Goal: Task Accomplishment & Management: Manage account settings

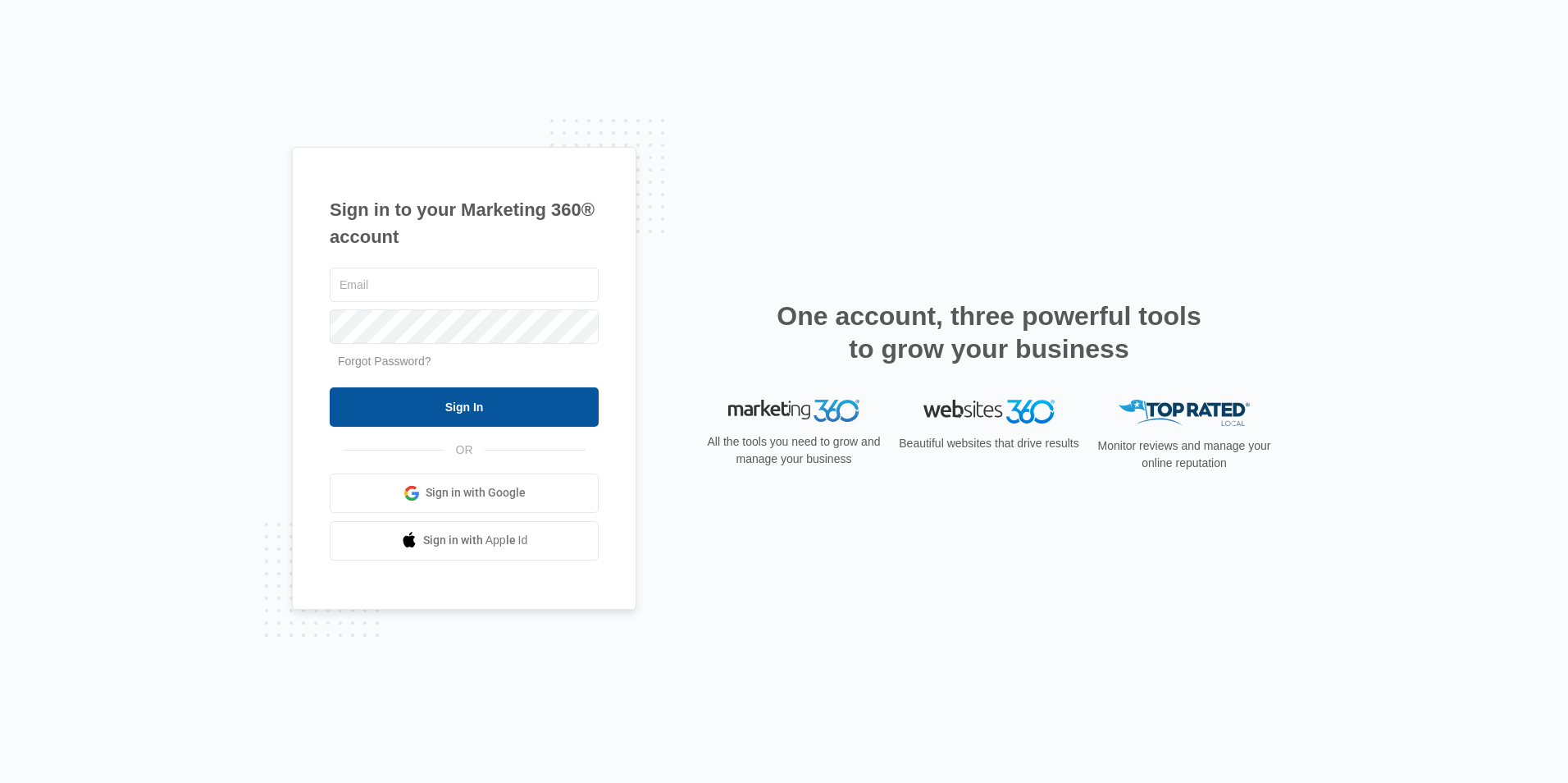
type input "jim@drgreenservices.com"
click at [470, 401] on input "Sign In" at bounding box center [464, 406] width 269 height 39
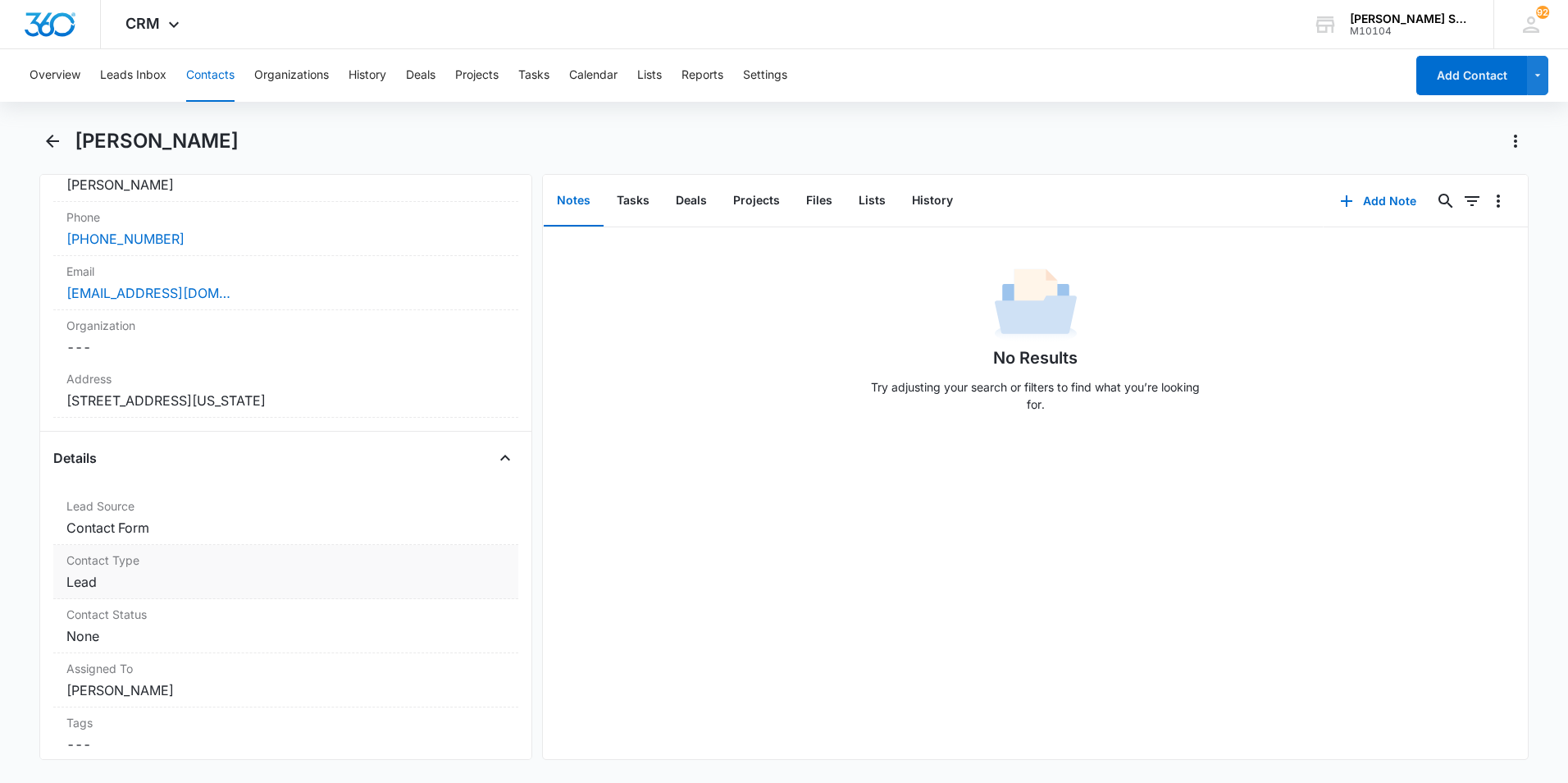
scroll to position [328, 0]
